Goal: Task Accomplishment & Management: Manage account settings

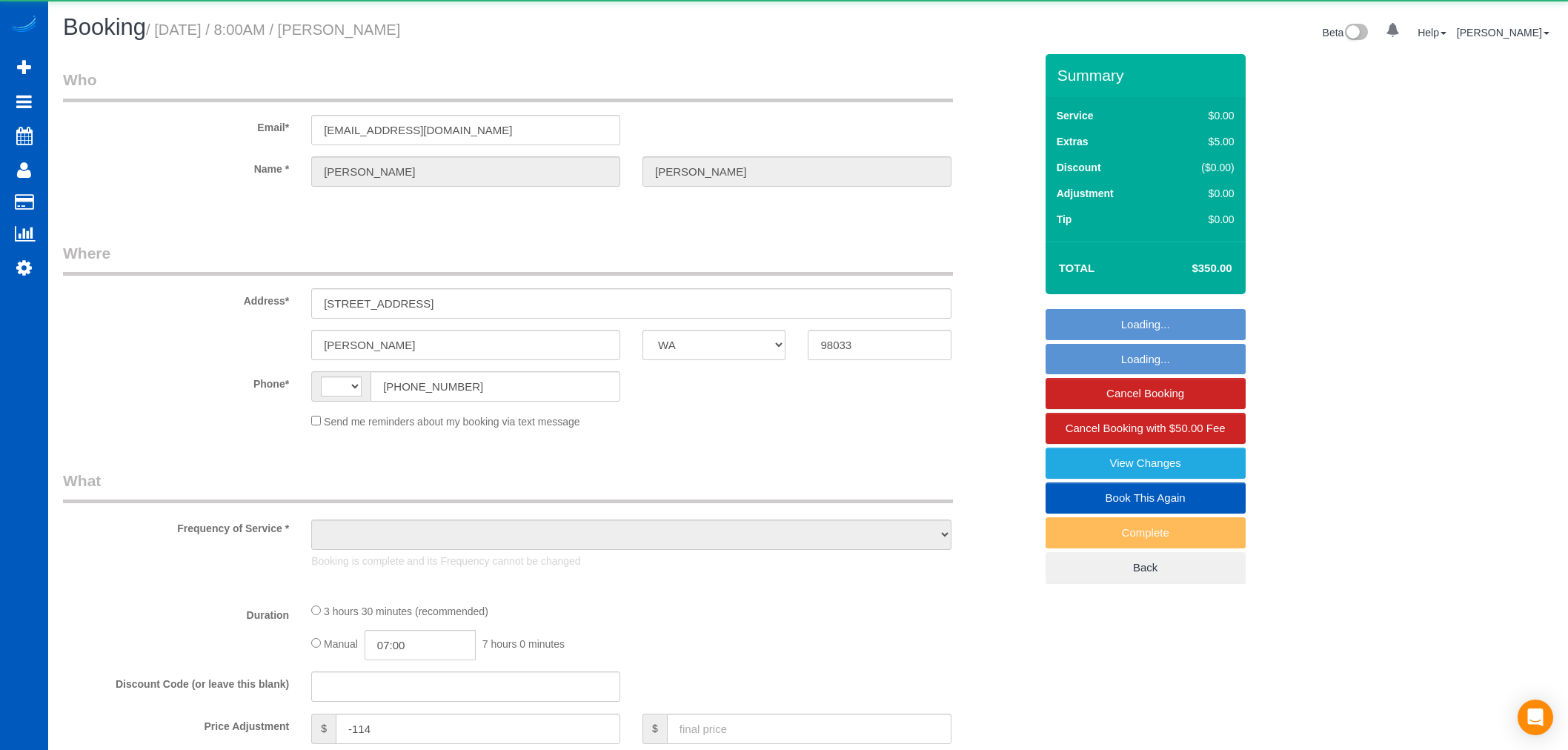
select select "WA"
select select "string:[GEOGRAPHIC_DATA]"
select select "object:820"
select select "string:fspay-34226f89-d512-4abe-8c2d-34e8c5202e7e"
select select "199"
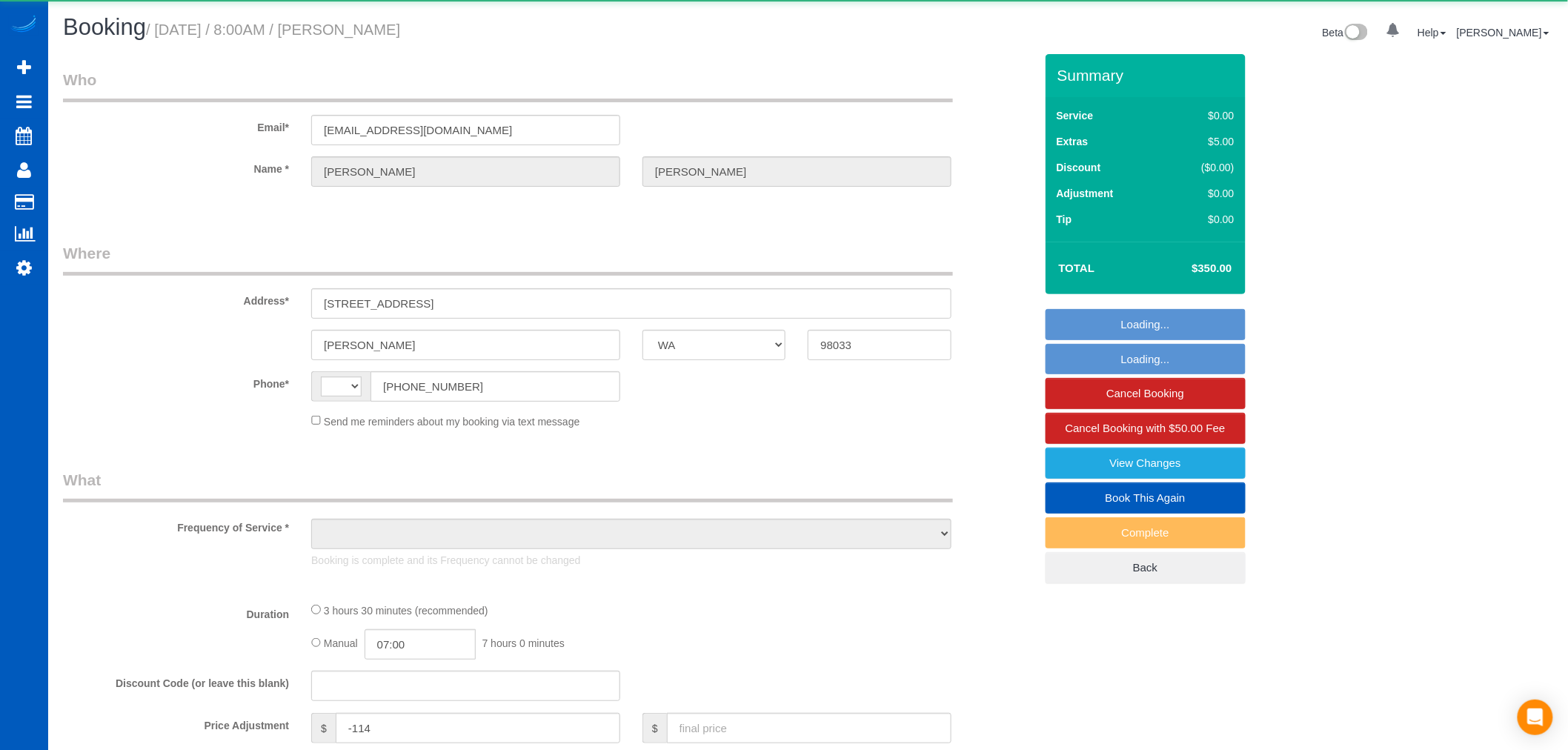
select select "3001"
select select "5"
select select "4"
select select "spot1"
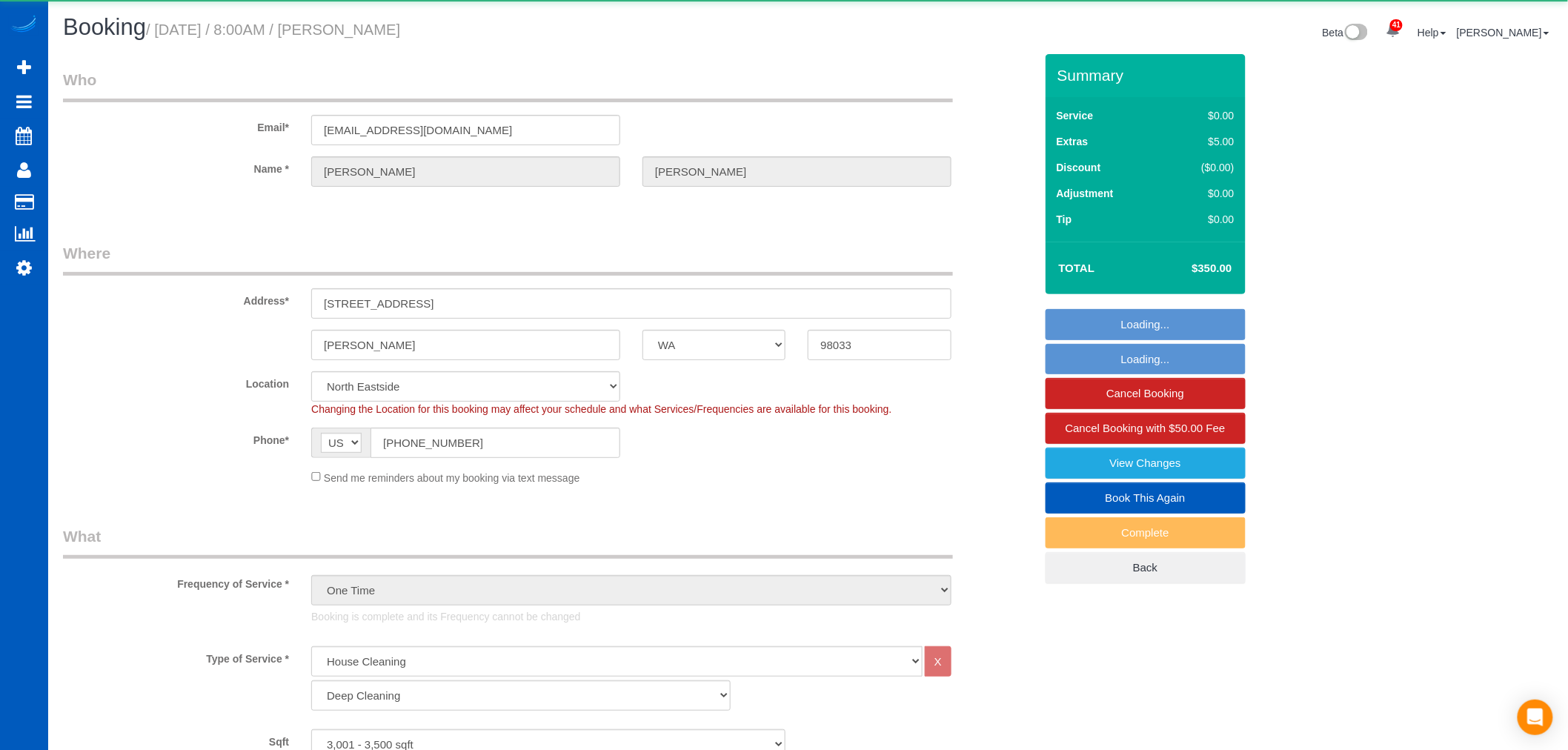
select select "object:1186"
select select "3001"
select select "5"
select select "4"
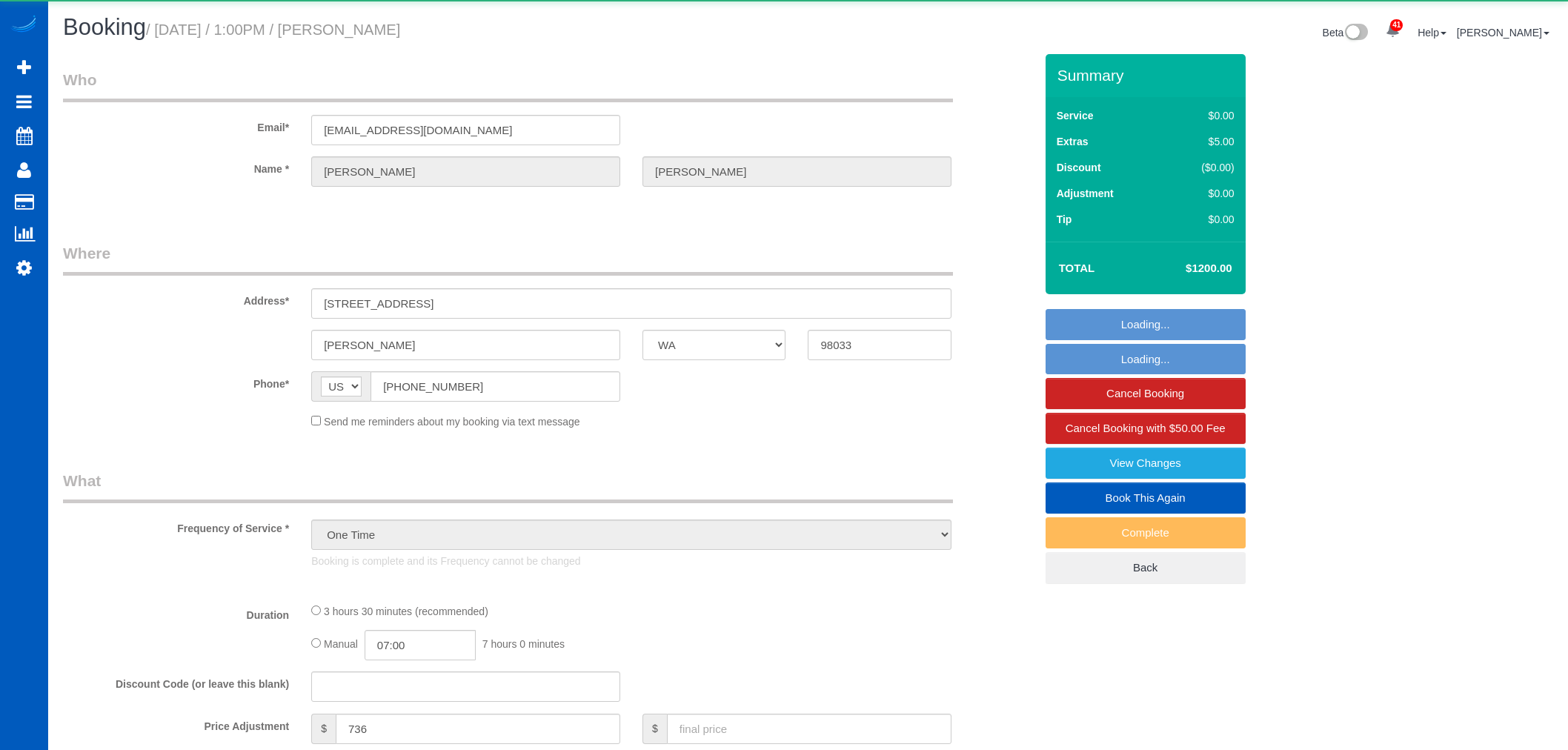
select select "WA"
select select "object:1195"
select select "199"
select select "3001"
select select "5"
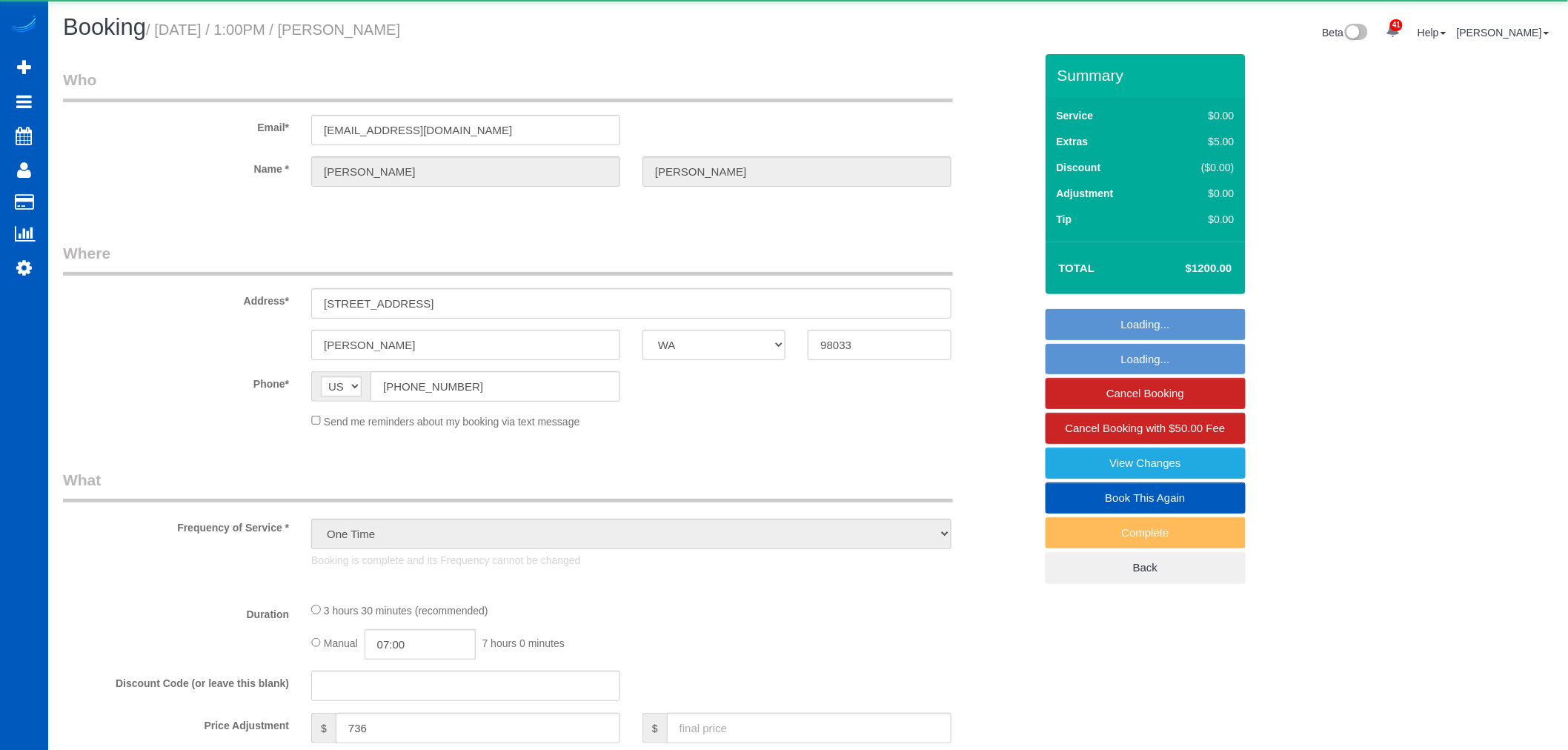
select select "4"
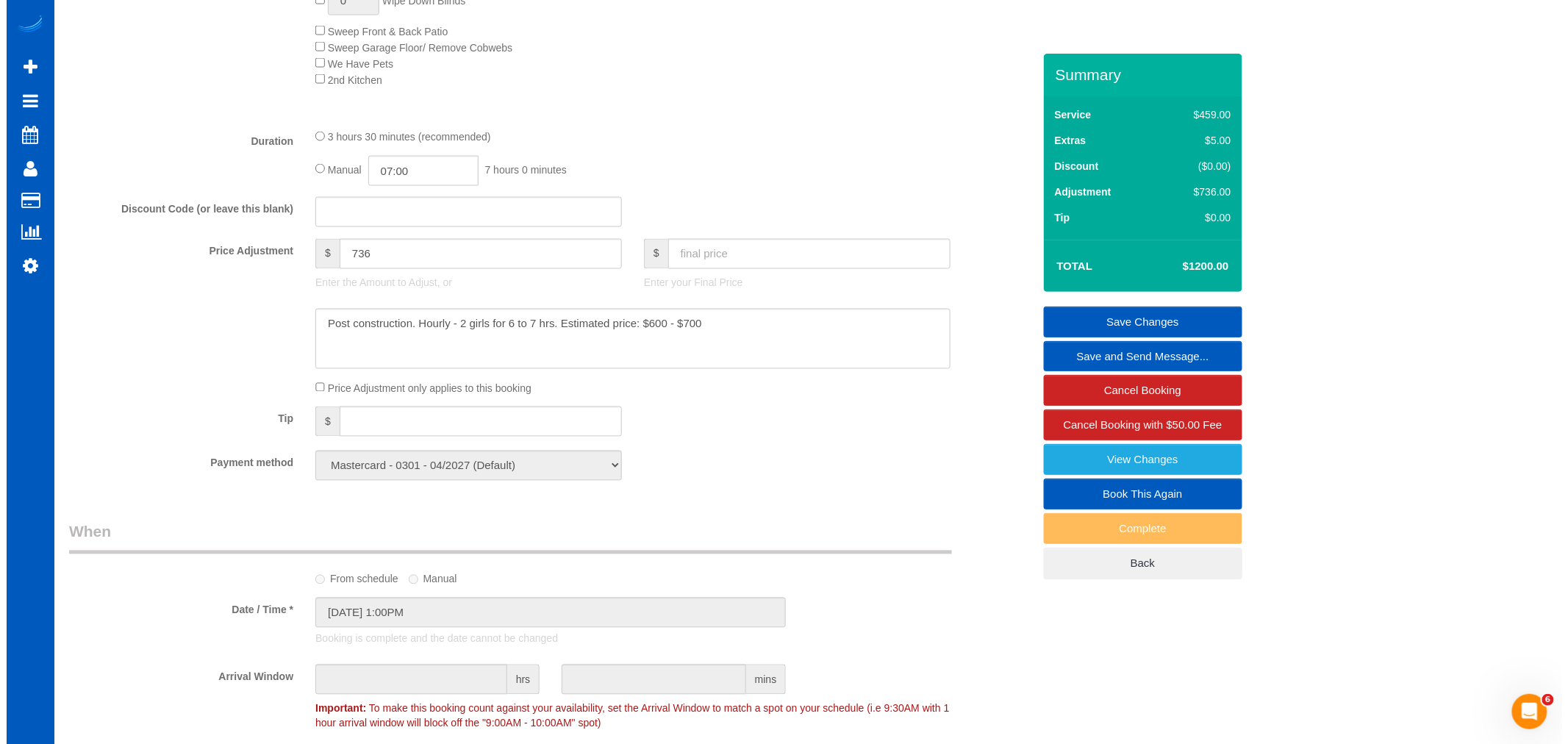
scroll to position [989, 0]
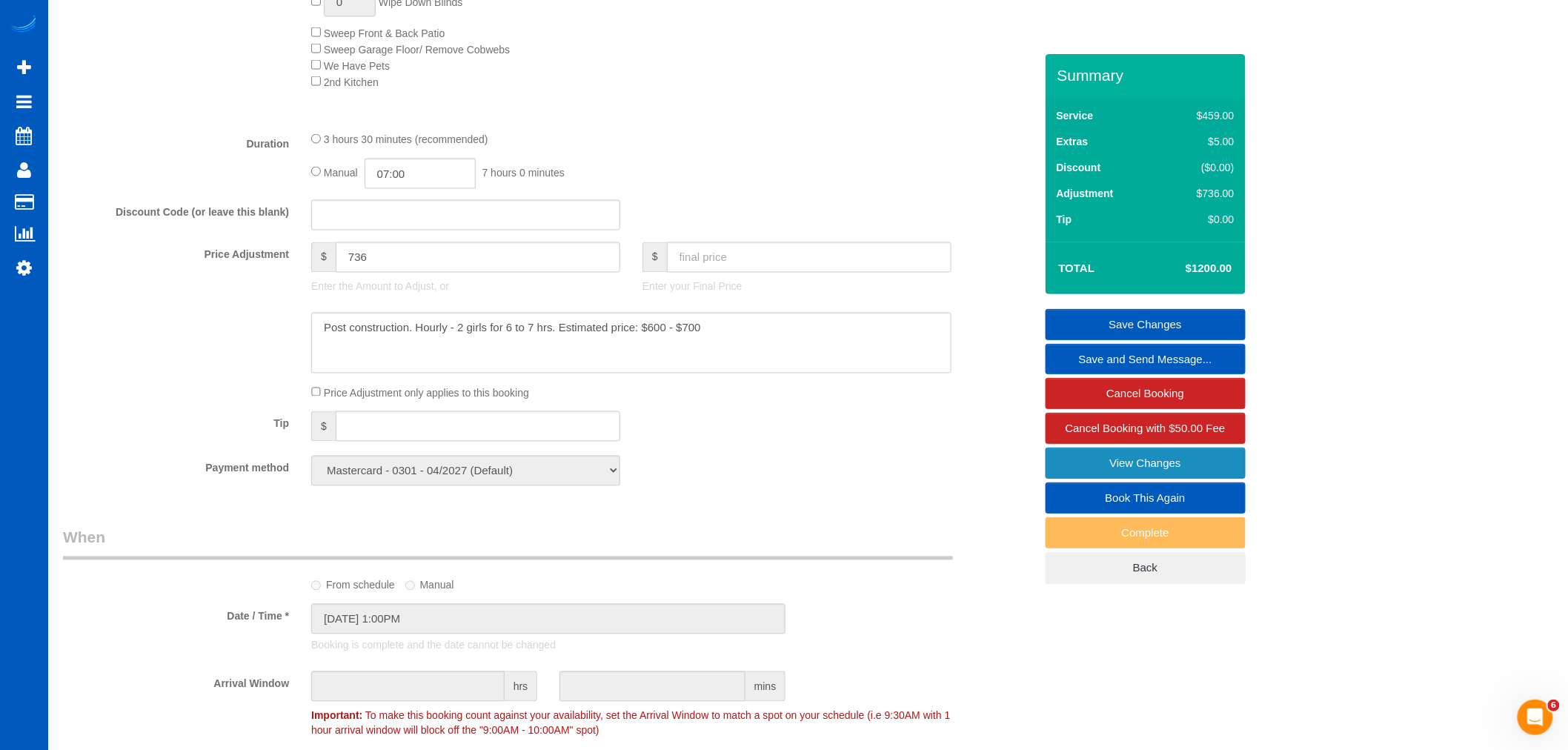
click at [1143, 476] on link "View Changes" at bounding box center [1146, 463] width 200 height 32
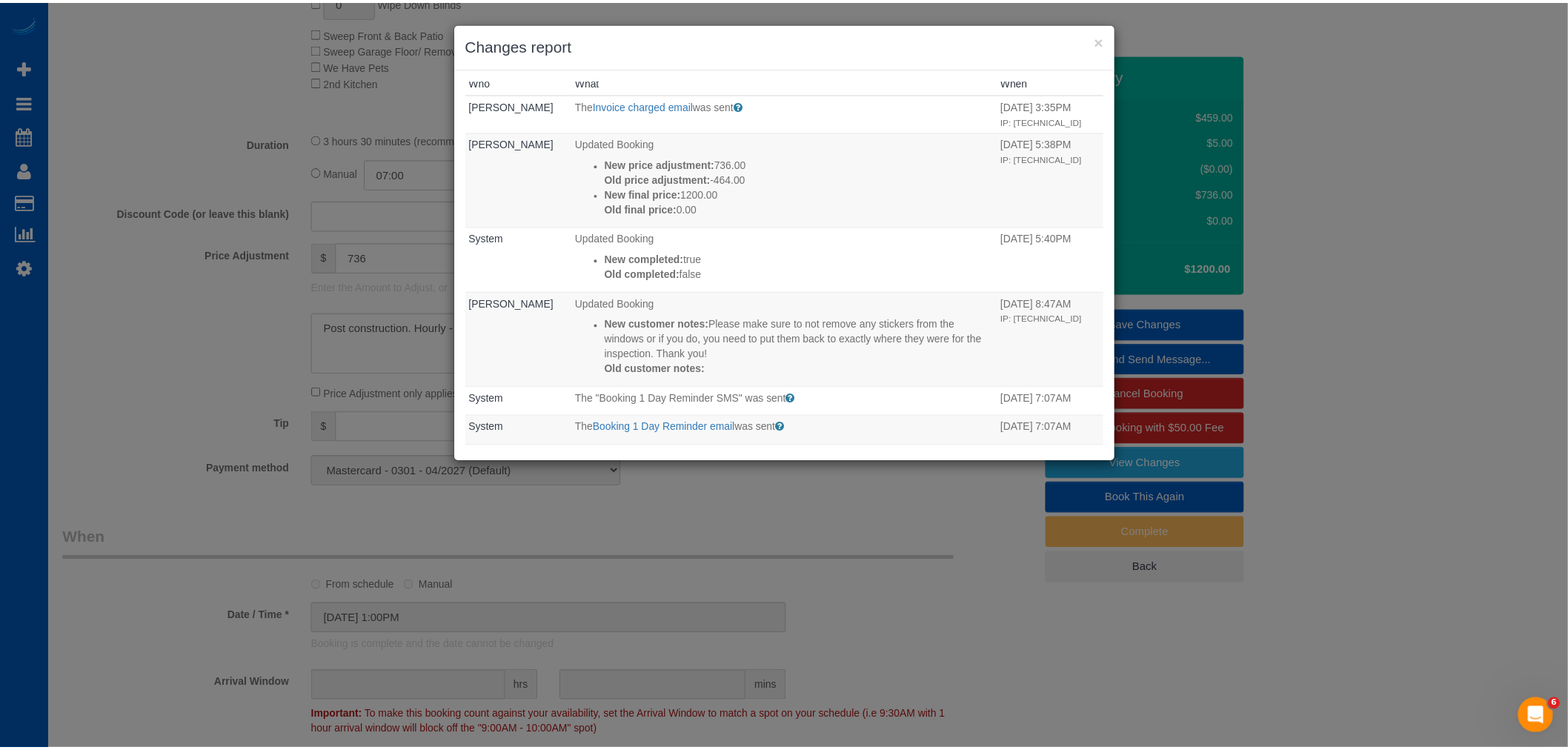
scroll to position [0, 0]
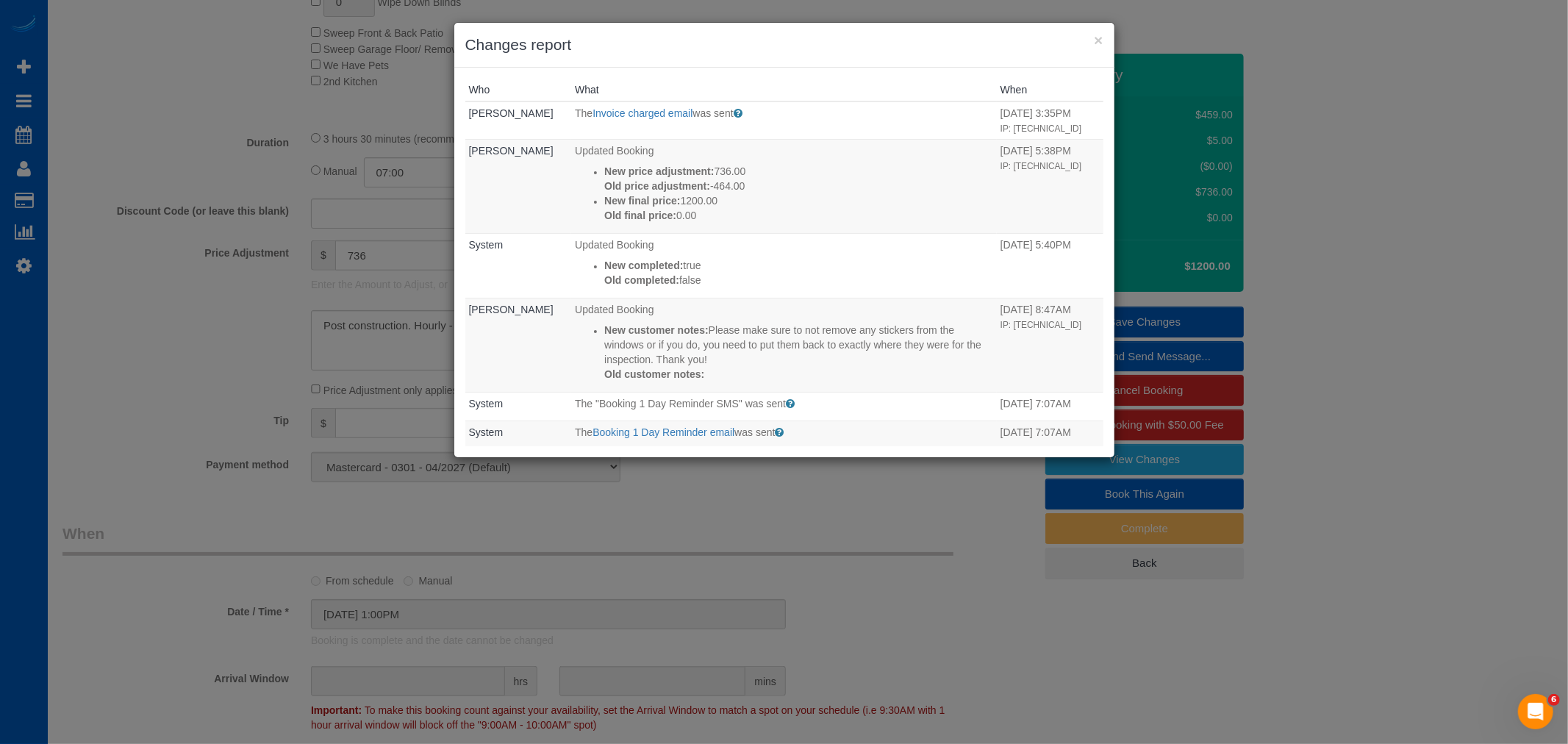
click at [1090, 40] on h3 "Changes report" at bounding box center [784, 44] width 638 height 22
click at [1095, 38] on button "×" at bounding box center [1098, 40] width 9 height 16
